Goal: Information Seeking & Learning: Learn about a topic

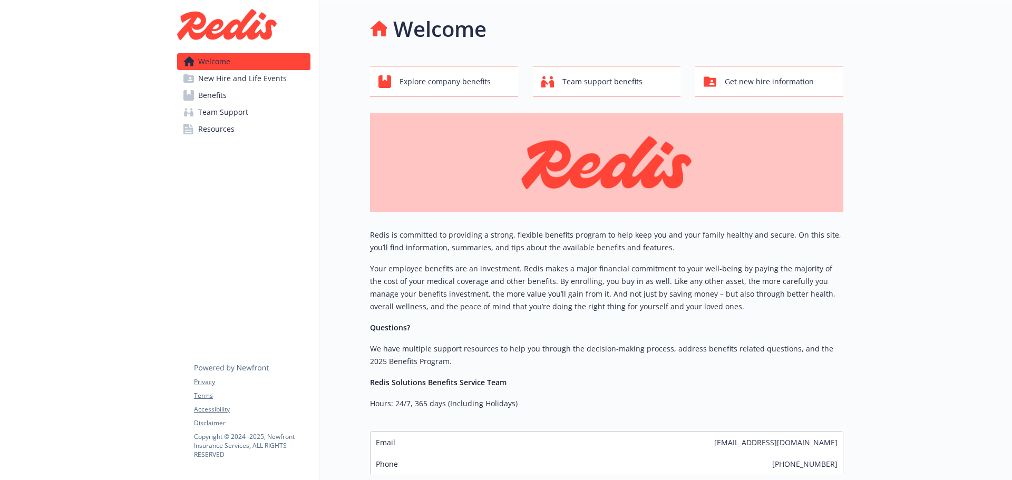
click at [227, 98] on link "Benefits" at bounding box center [243, 95] width 133 height 17
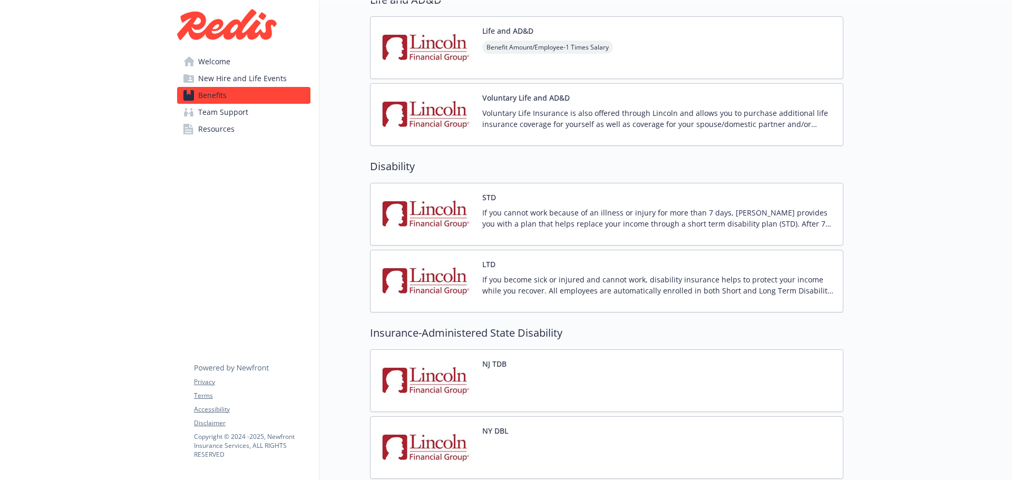
scroll to position [896, 0]
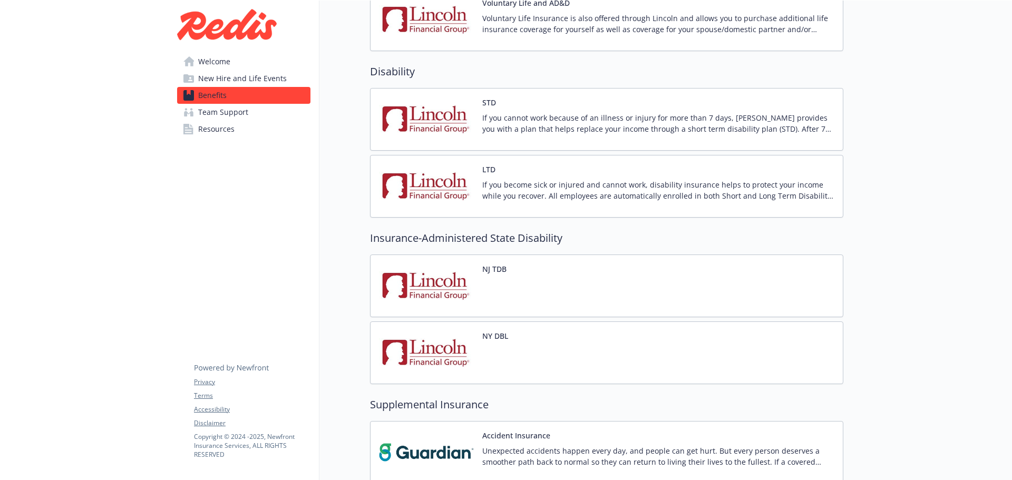
click at [457, 85] on div "Disability STD If you cannot work because of an illness or injury for more than…" at bounding box center [606, 141] width 473 height 154
click at [461, 106] on img at bounding box center [426, 119] width 95 height 45
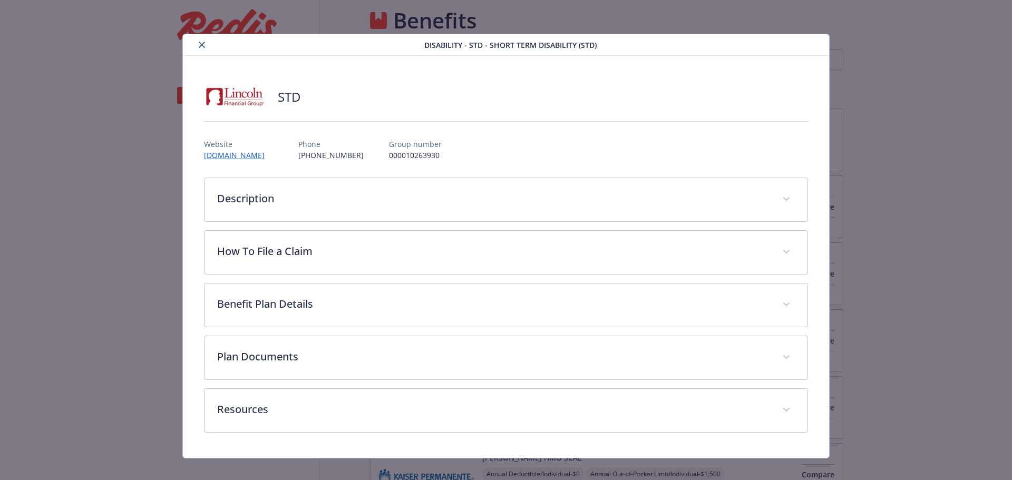
scroll to position [896, 0]
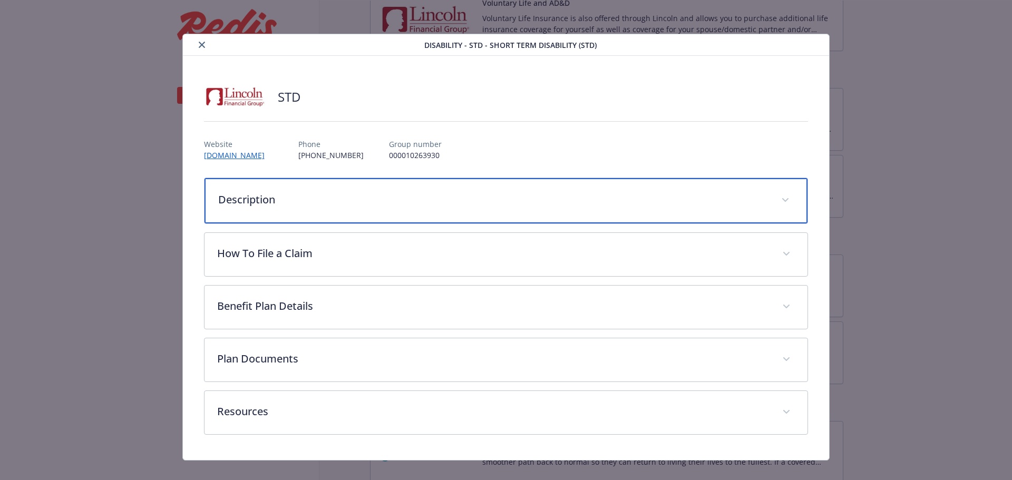
click at [416, 196] on p "Description" at bounding box center [493, 200] width 551 height 16
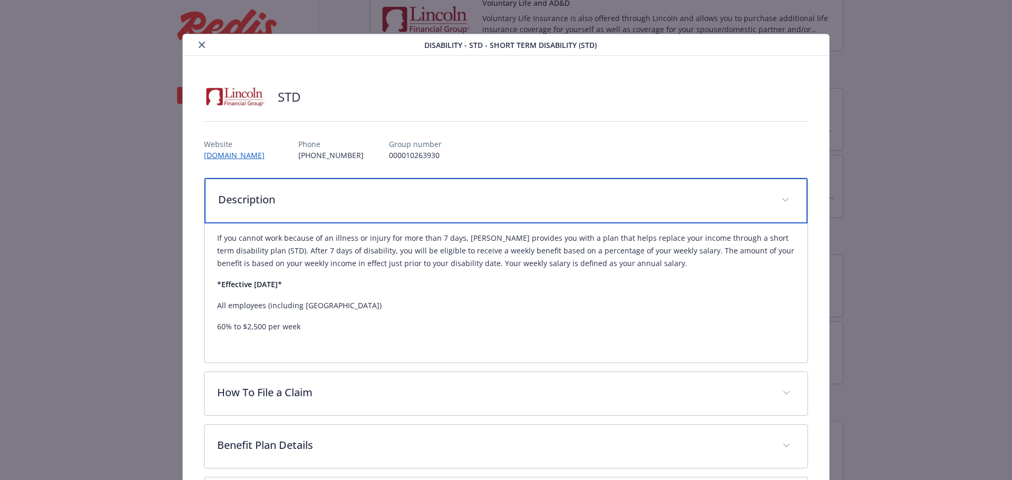
click at [416, 196] on p "Description" at bounding box center [493, 200] width 551 height 16
